Goal: Find contact information: Find contact information

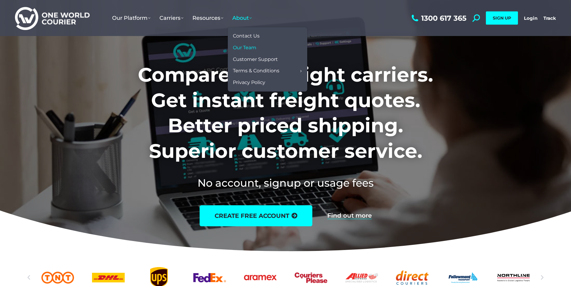
click at [244, 44] on link "Our Team" at bounding box center [267, 48] width 73 height 12
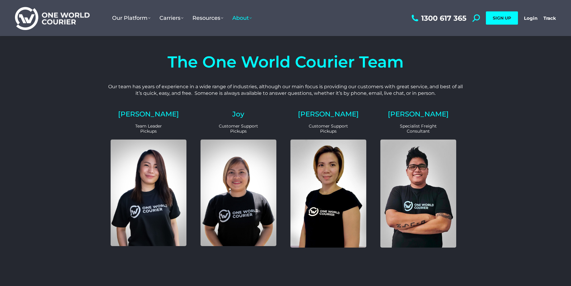
click at [202, 61] on h4 "The One World Courier Team" at bounding box center [286, 62] width 360 height 16
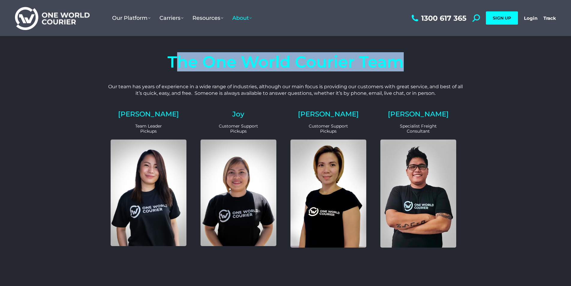
drag, startPoint x: 229, startPoint y: 62, endPoint x: 425, endPoint y: 73, distance: 196.1
click at [425, 73] on div "The One World Courier Team" at bounding box center [286, 62] width 360 height 29
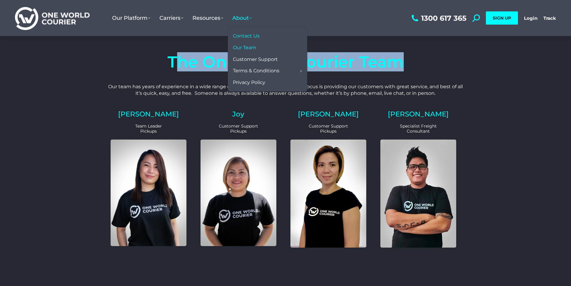
click at [247, 35] on span "Contact Us" at bounding box center [246, 36] width 27 height 6
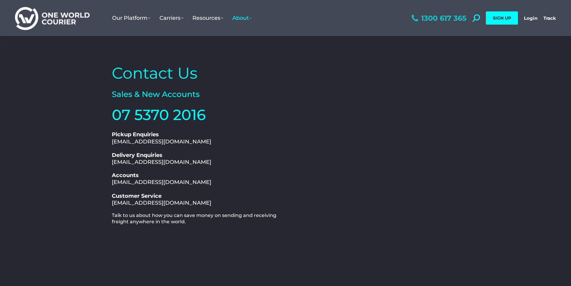
drag, startPoint x: 468, startPoint y: 17, endPoint x: 416, endPoint y: 15, distance: 51.9
click at [416, 15] on div "1300 617 365 Search: *** SIGN UP Login Login Track Track SIGN UP" at bounding box center [483, 18] width 146 height 36
drag, startPoint x: 215, startPoint y: 202, endPoint x: 111, endPoint y: 193, distance: 104.2
click at [111, 193] on div "Contact Us Sales & New Accounts 07 5370 2016 1300 617 365 Pickup Enquiries [EMA…" at bounding box center [197, 184] width 177 height 248
copy link "Customer Service [EMAIL_ADDRESS][DOMAIN_NAME]"
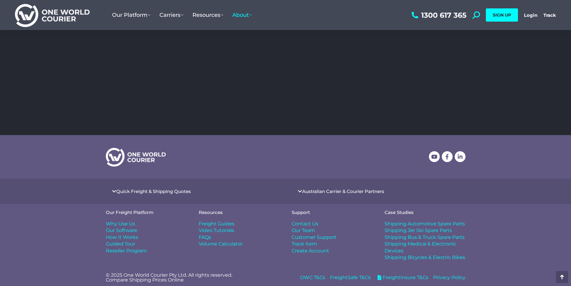
scroll to position [199, 0]
